Goal: Task Accomplishment & Management: Use online tool/utility

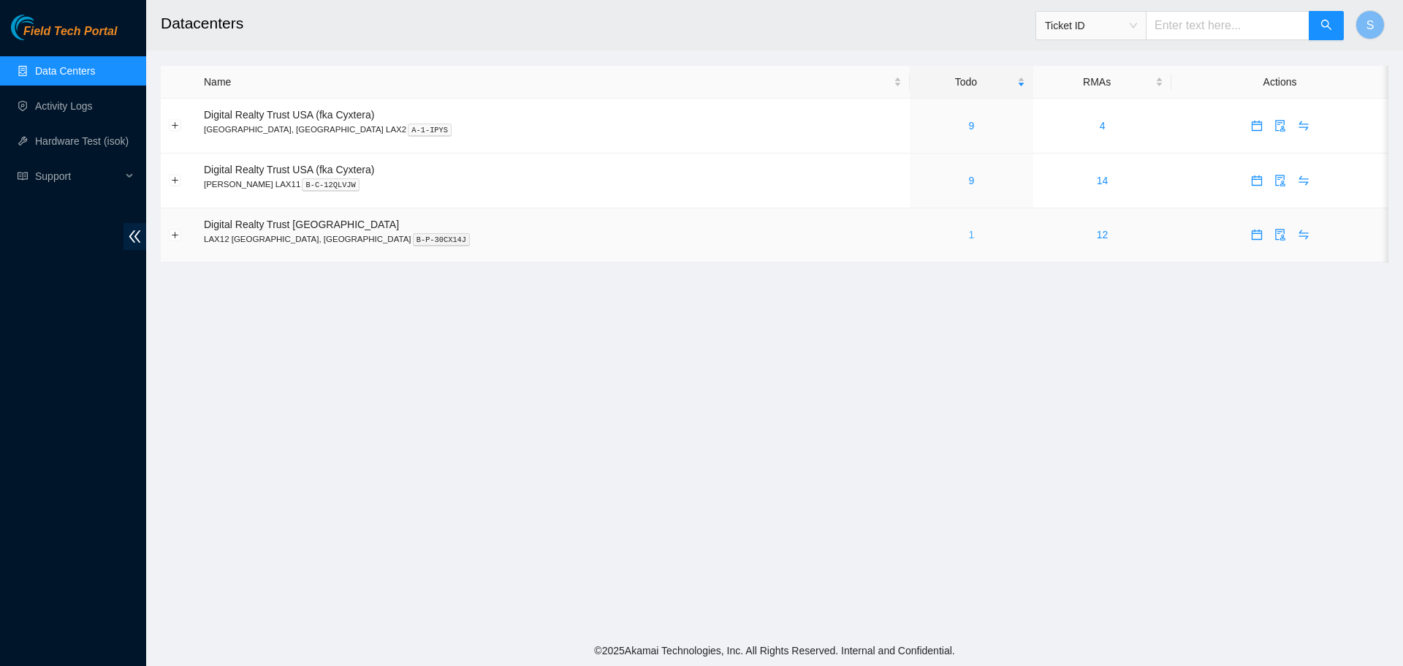
click at [968, 235] on link "1" at bounding box center [971, 235] width 6 height 12
click at [968, 236] on link "1" at bounding box center [971, 235] width 6 height 12
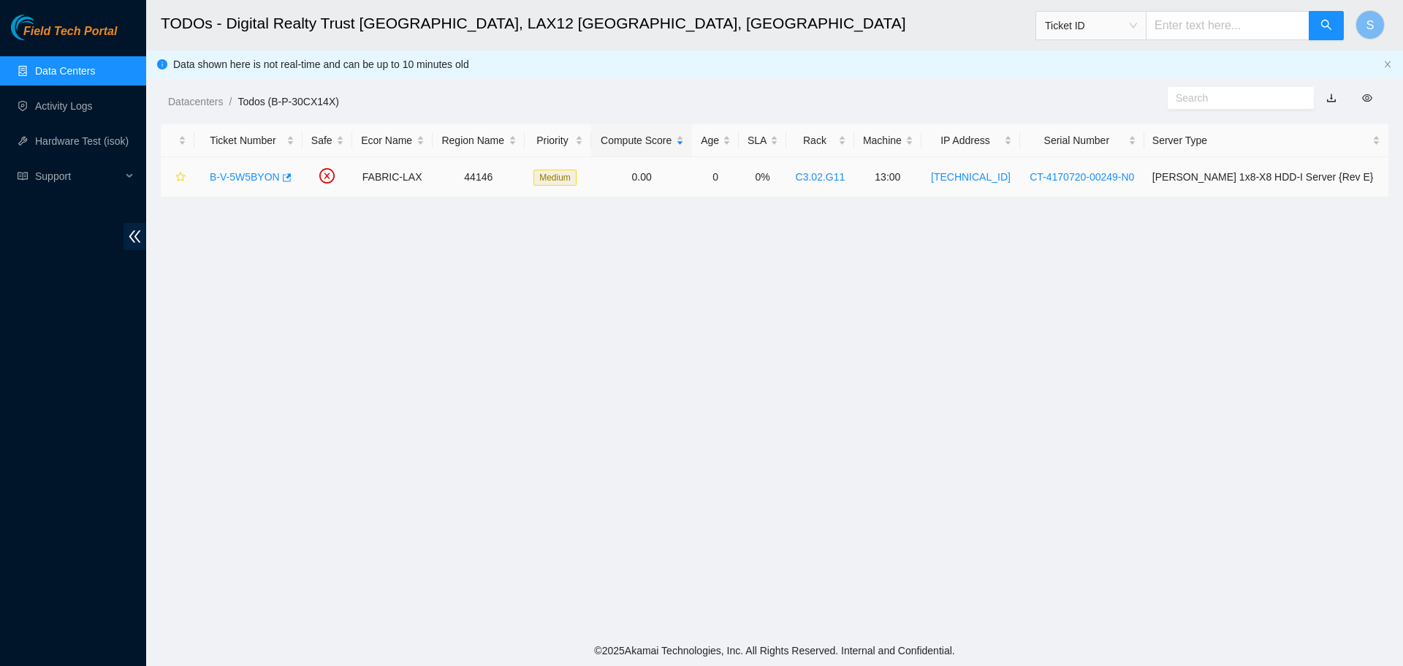
click at [227, 177] on link "B-V-5W5BYON" at bounding box center [245, 177] width 70 height 12
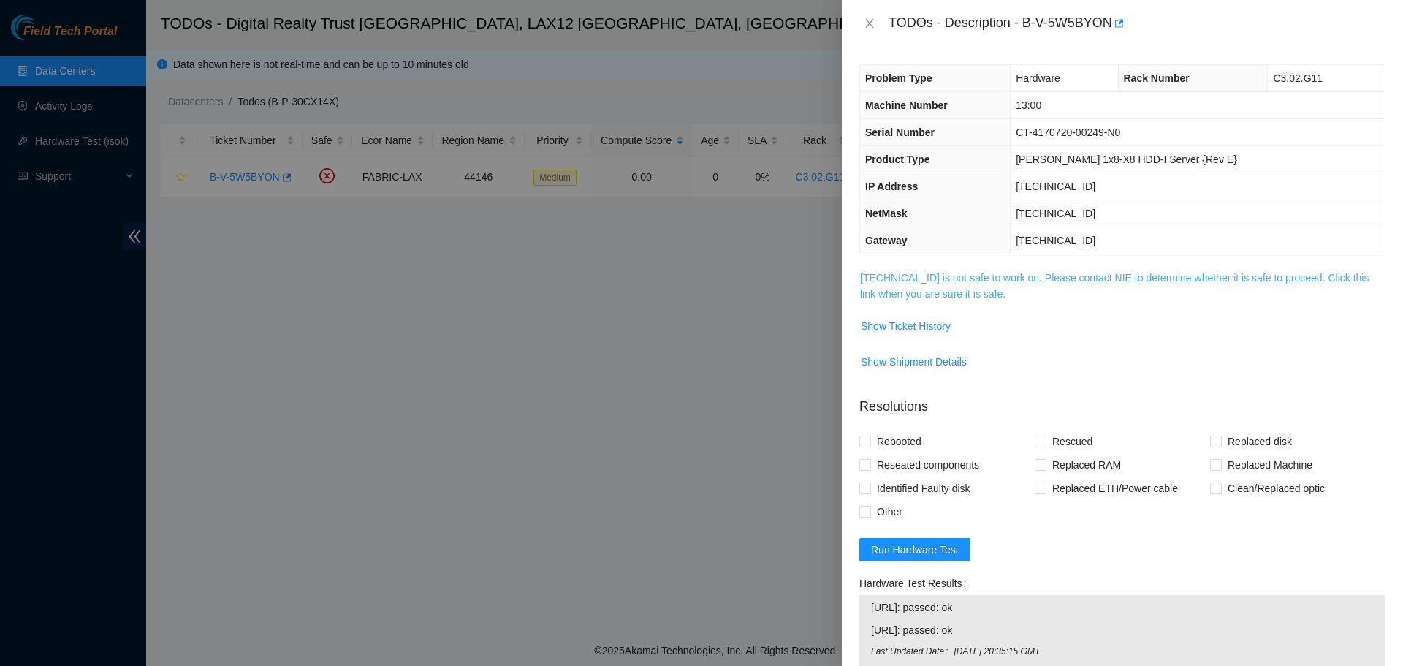
click at [951, 279] on link "23.194.216.28 is not safe to work on. Please contact NIE to determine whether i…" at bounding box center [1114, 286] width 509 height 28
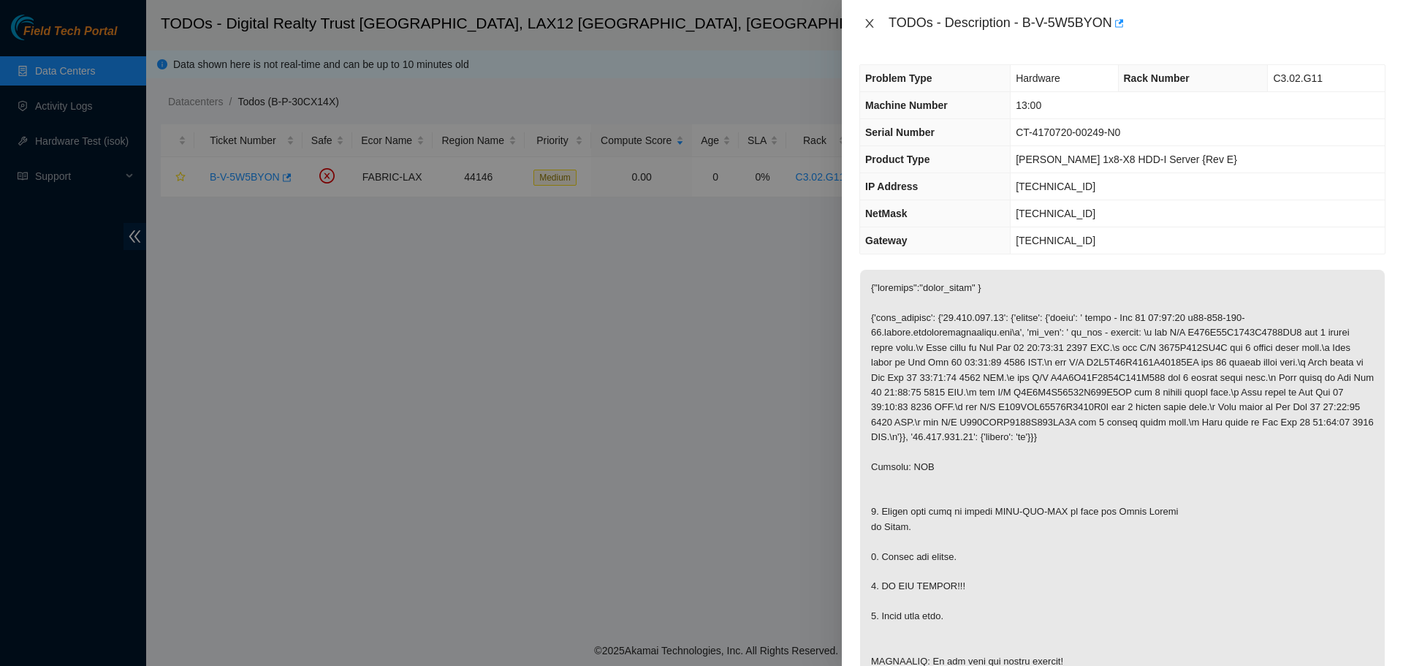
click at [874, 22] on icon "close" at bounding box center [870, 24] width 12 height 12
